Goal: Information Seeking & Learning: Learn about a topic

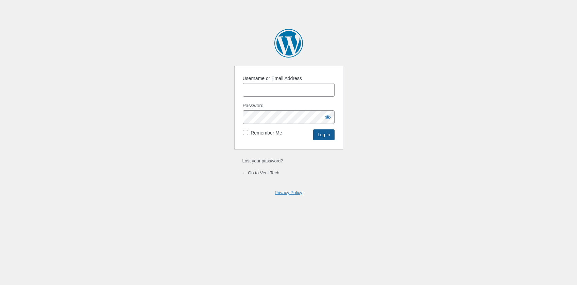
type input "ChrisMorgan"
click at [325, 137] on input "Log In" at bounding box center [323, 134] width 21 height 11
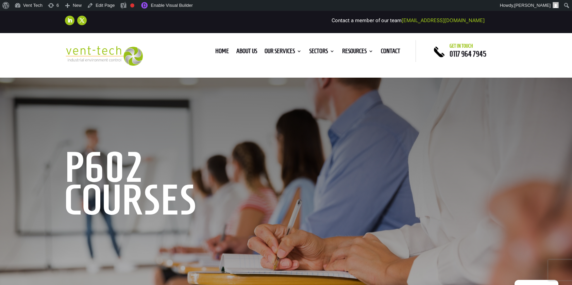
scroll to position [251, 0]
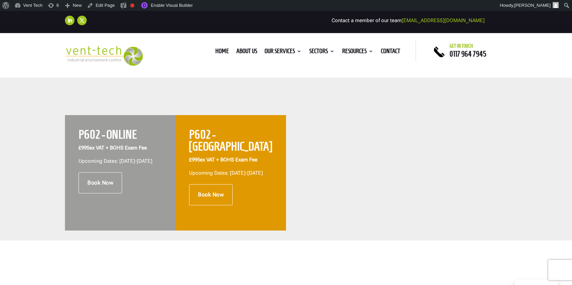
click at [147, 155] on p "£995 ex VAT + BOHS Exam Fee" at bounding box center [120, 150] width 83 height 13
click at [173, 6] on link "Enable Visual Builder" at bounding box center [166, 5] width 59 height 11
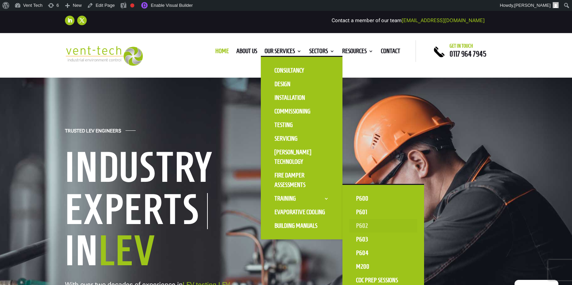
click at [360, 227] on link "P602" at bounding box center [383, 226] width 68 height 14
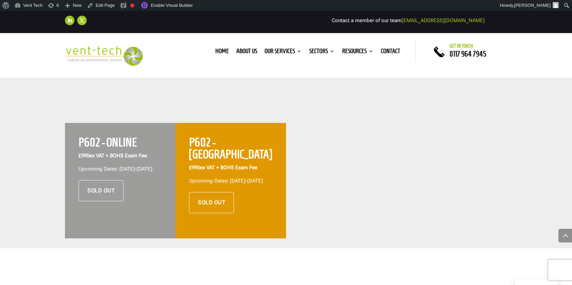
scroll to position [235, 0]
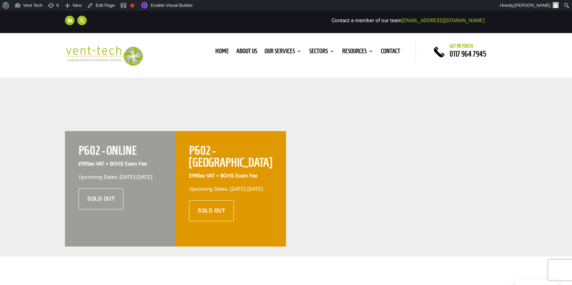
click at [227, 188] on p "Upcoming Dates: [DATE]-[DATE]" at bounding box center [230, 189] width 83 height 8
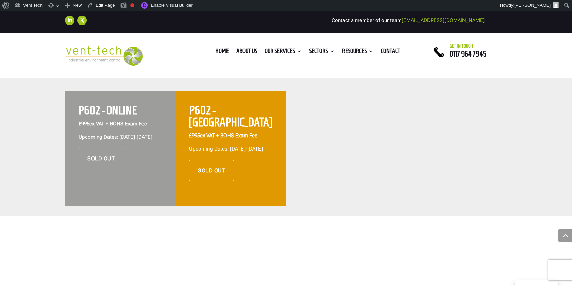
scroll to position [275, 0]
